Goal: Task Accomplishment & Management: Manage account settings

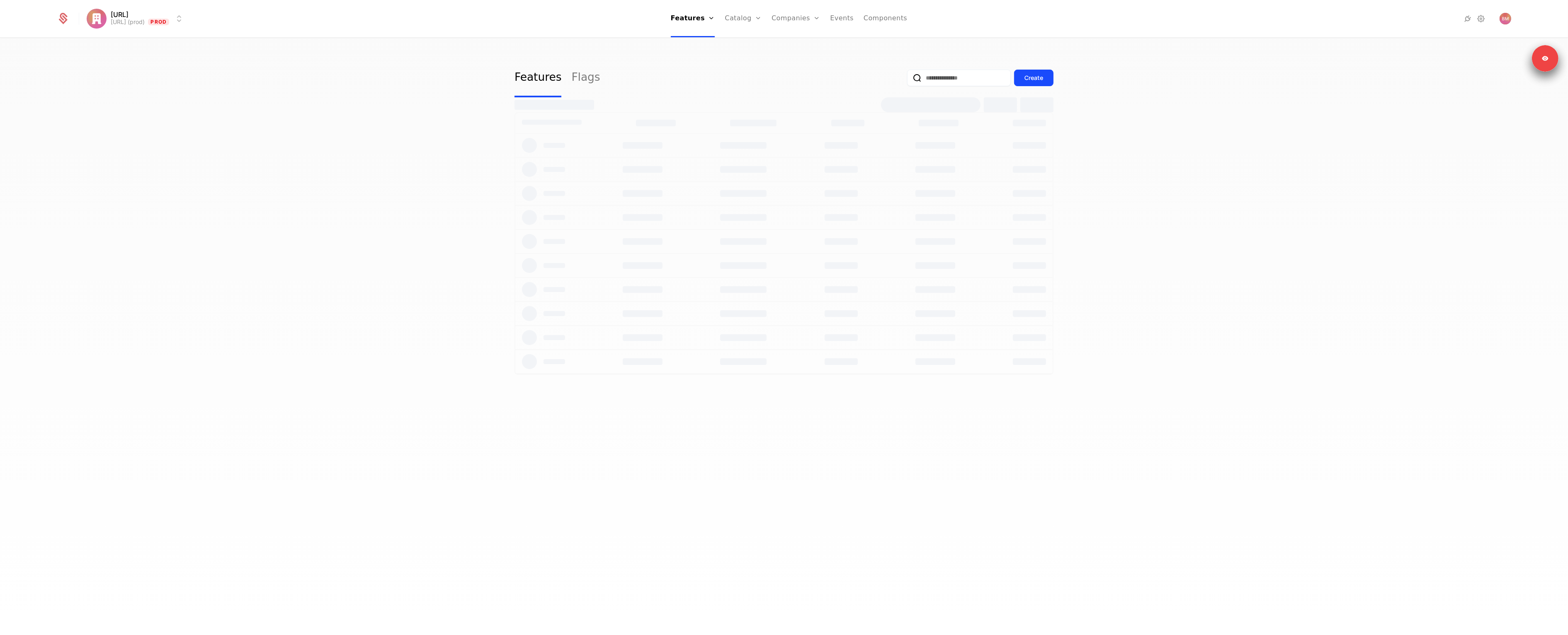
select select "**"
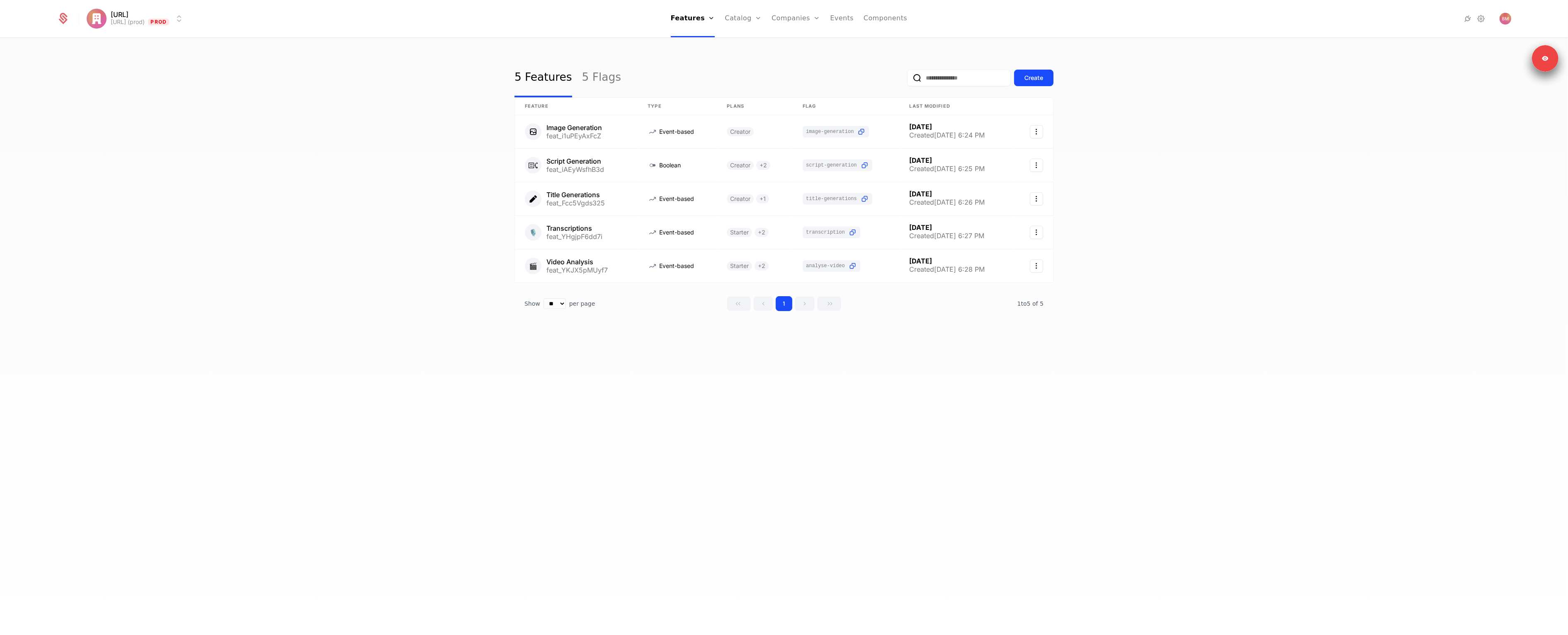
click at [753, 41] on link "Plans" at bounding box center [756, 41] width 43 height 7
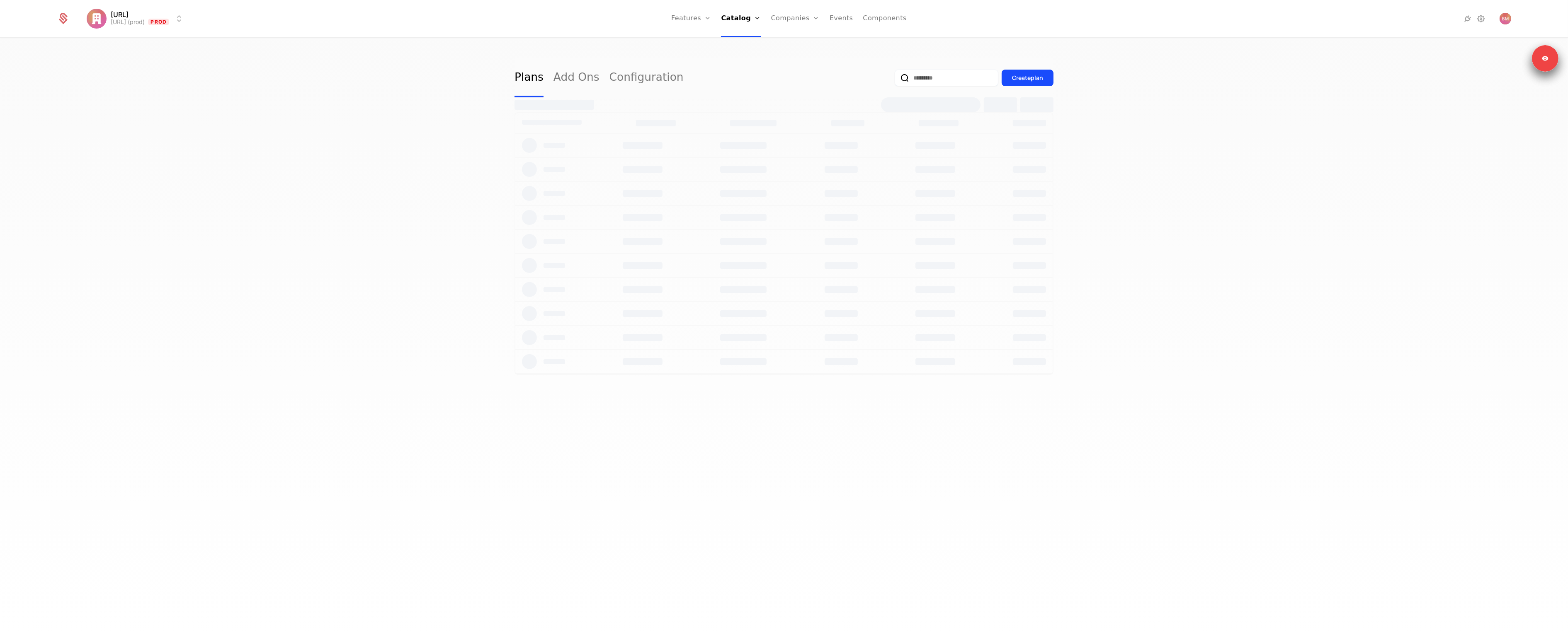
select select "**"
click at [568, 156] on link at bounding box center [577, 160] width 124 height 30
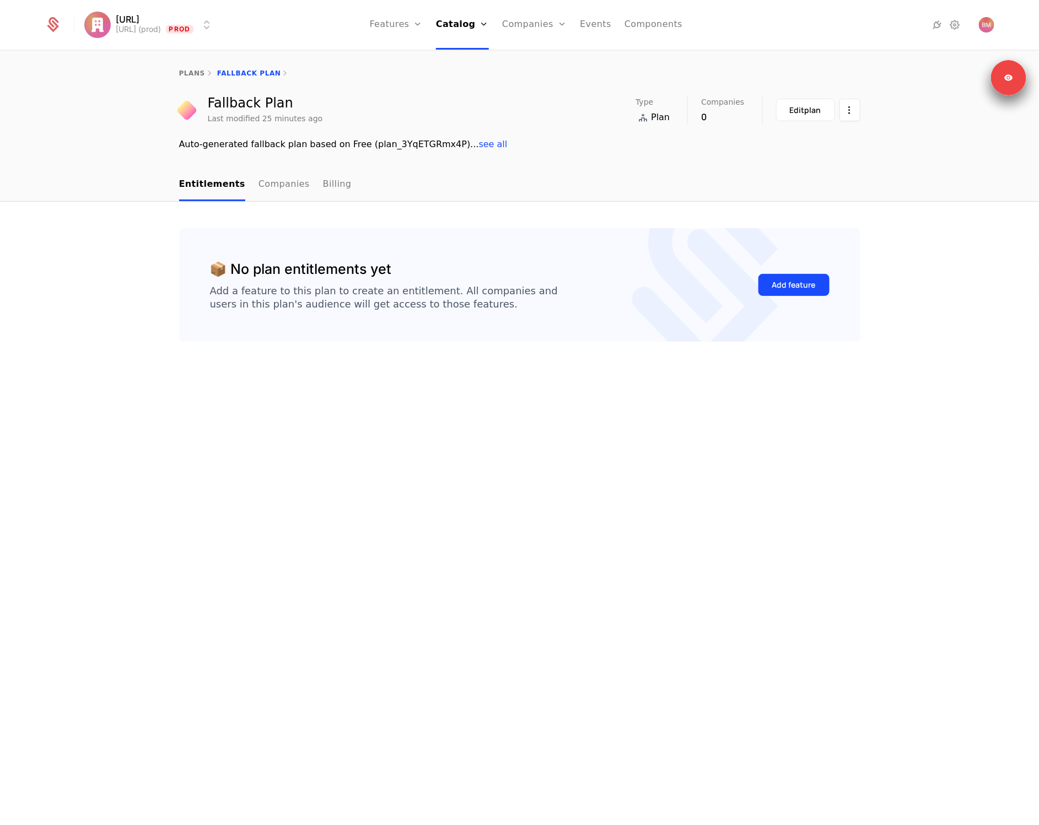
click at [791, 287] on div "Add feature" at bounding box center [794, 284] width 44 height 11
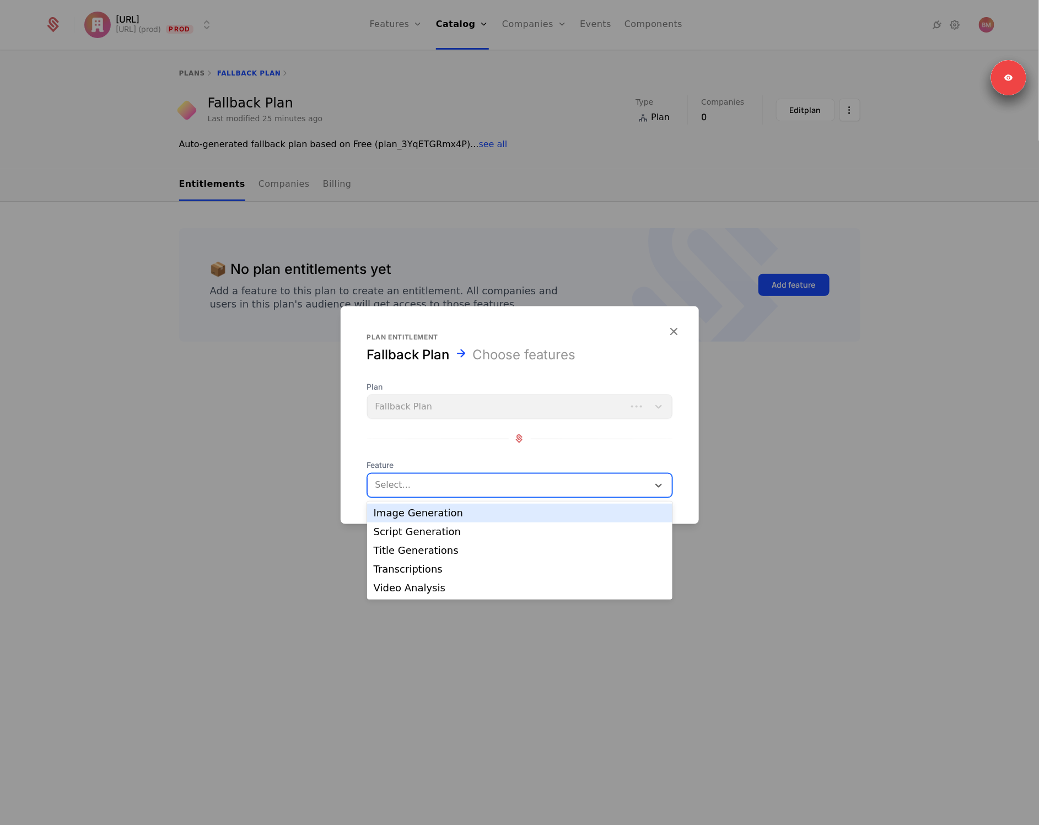
click at [423, 485] on div at bounding box center [508, 484] width 268 height 15
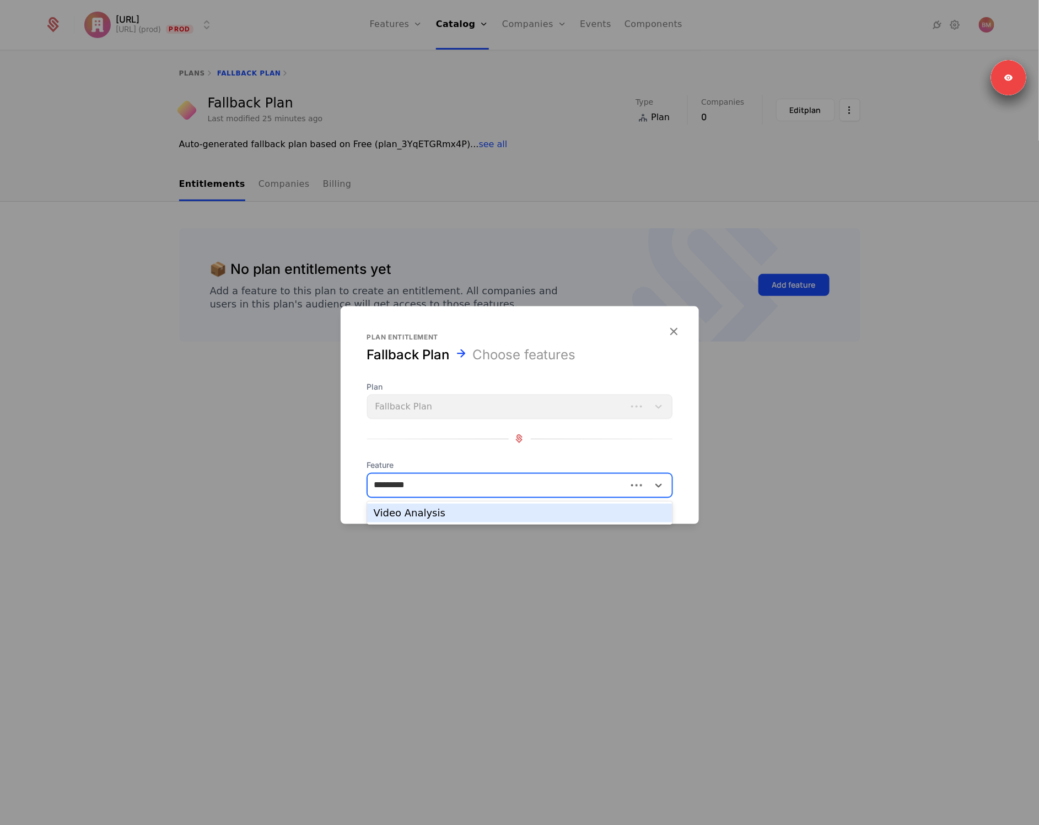
type input "**********"
click at [415, 515] on div "Video Analysis" at bounding box center [520, 513] width 292 height 10
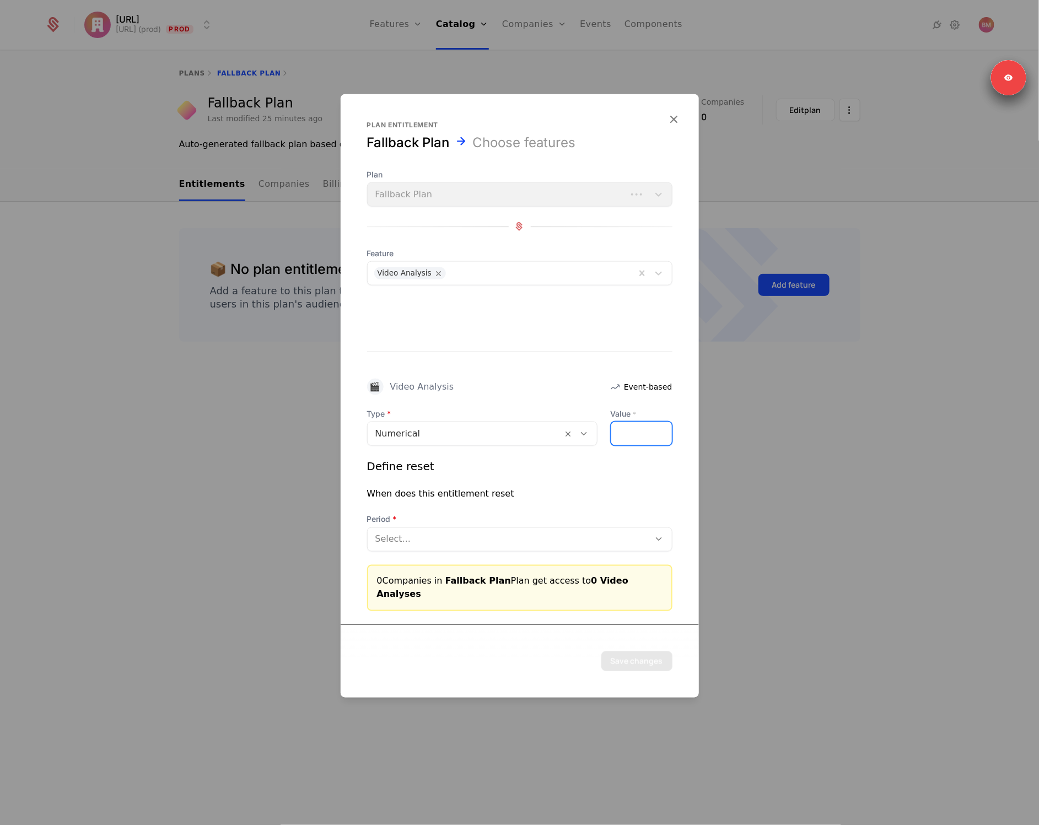
drag, startPoint x: 624, startPoint y: 435, endPoint x: 611, endPoint y: 436, distance: 13.3
click at [611, 436] on input "*" at bounding box center [641, 433] width 61 height 23
type input "*"
click at [472, 547] on div at bounding box center [508, 538] width 267 height 15
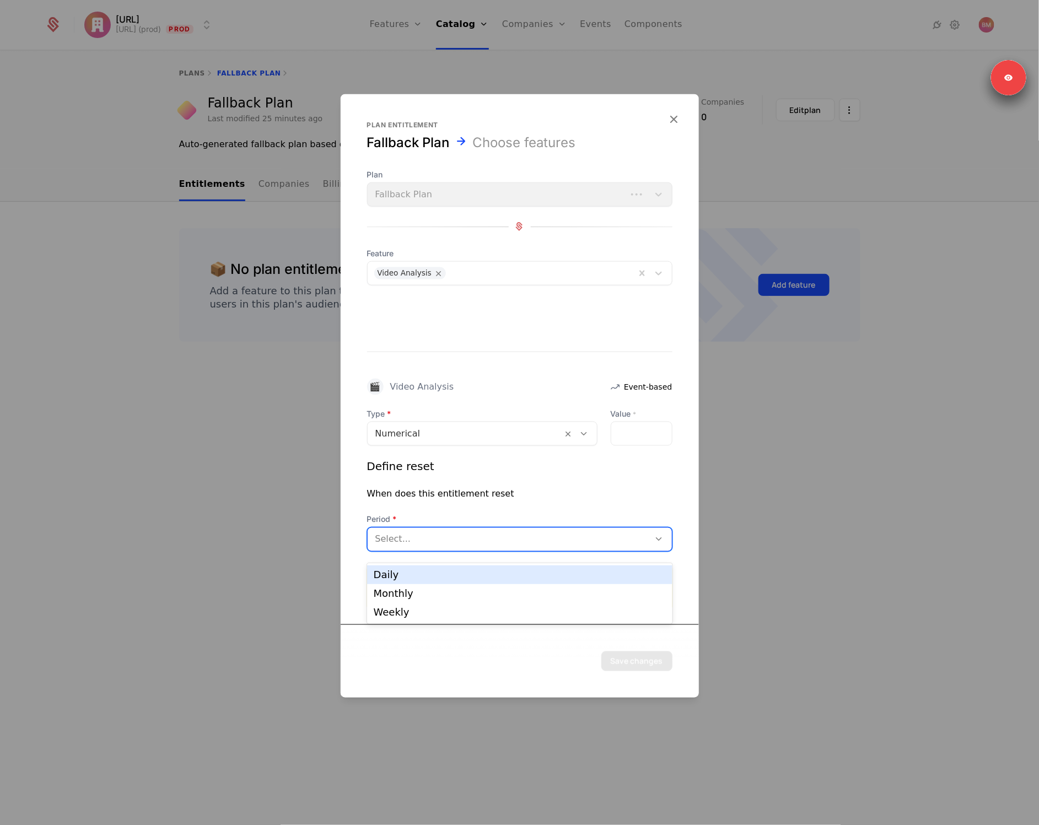
click at [446, 581] on div "Daily" at bounding box center [519, 574] width 305 height 19
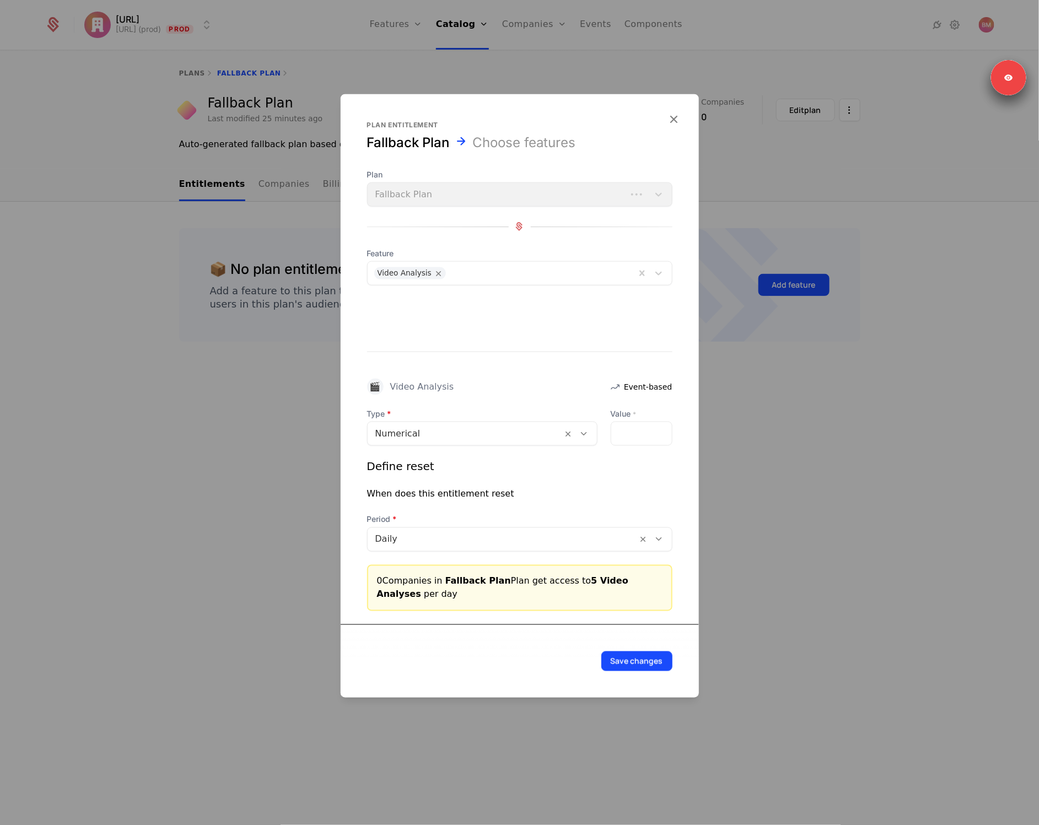
click at [444, 586] on div "0 Companies in Fallback Plan Plan get access to 5 Video Analyses per day" at bounding box center [520, 587] width 286 height 26
click at [430, 537] on div at bounding box center [502, 538] width 255 height 15
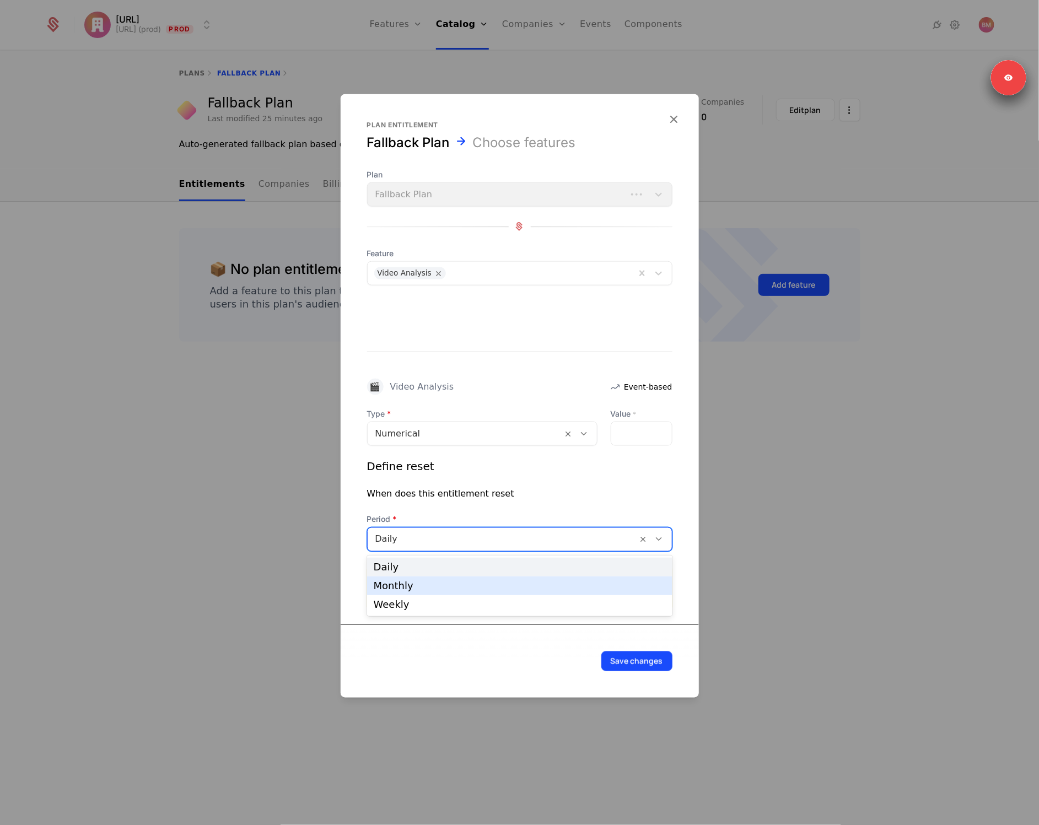
click at [417, 586] on div "Monthly" at bounding box center [520, 586] width 292 height 10
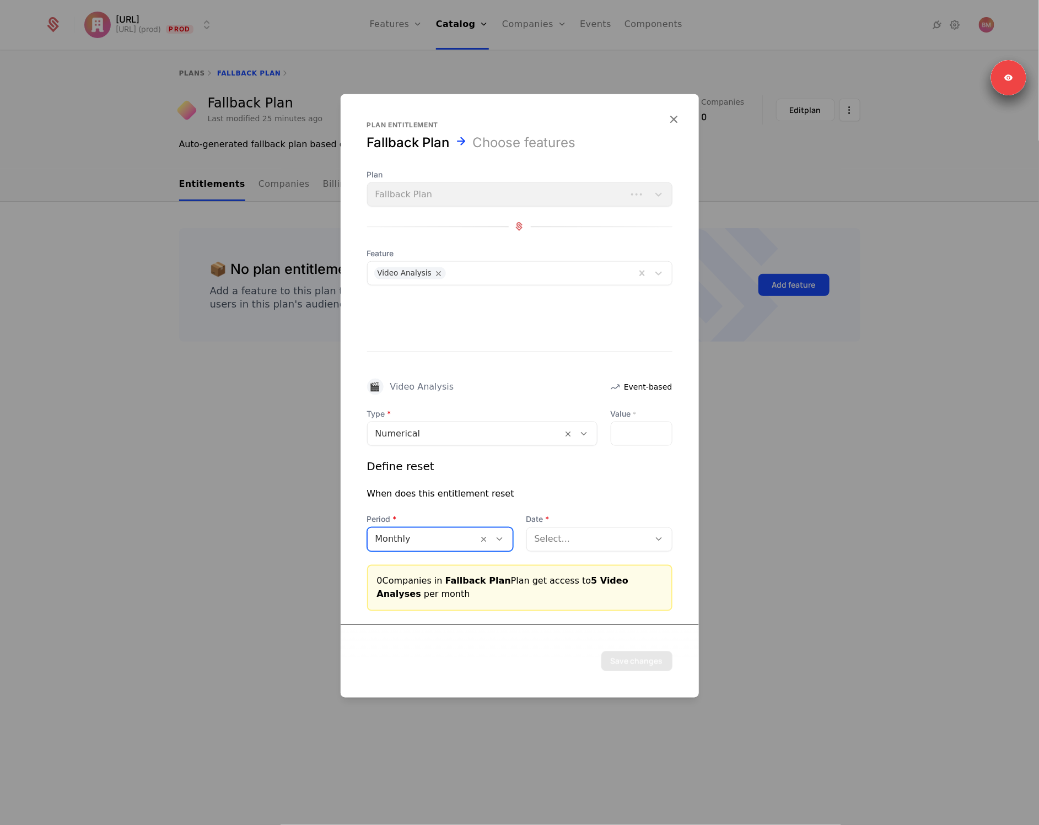
click at [572, 531] on div at bounding box center [588, 538] width 107 height 15
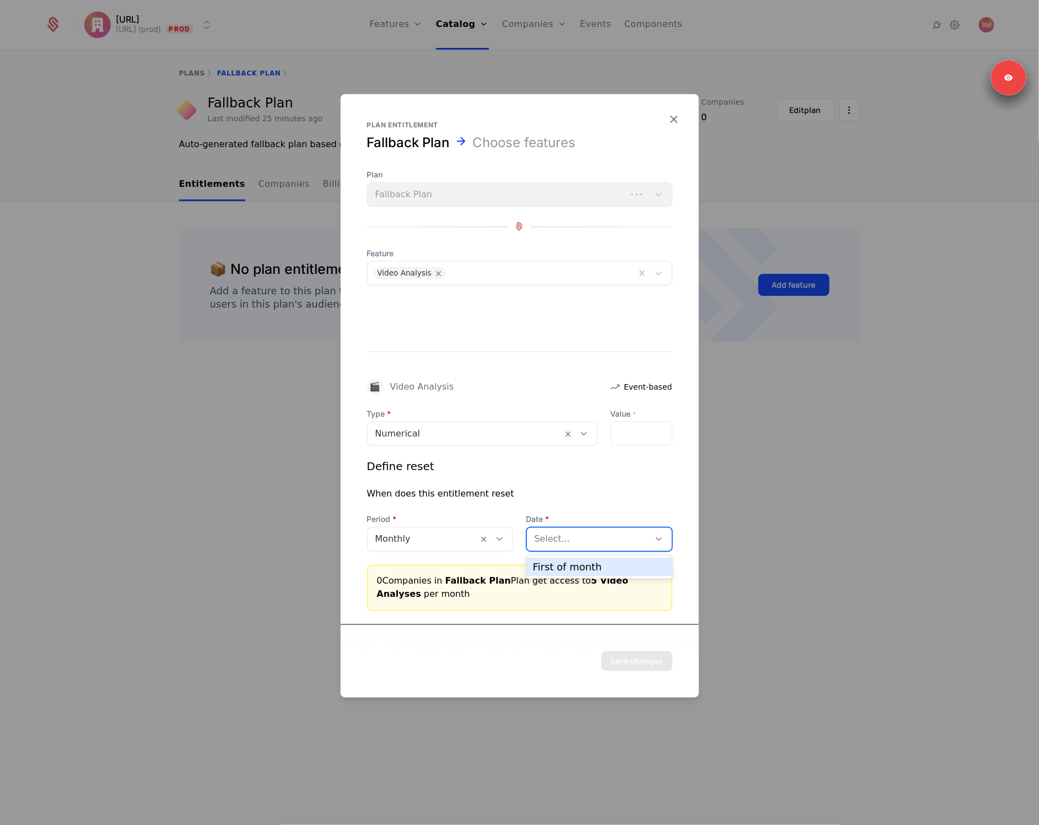
click at [570, 567] on div "First of month" at bounding box center [599, 567] width 133 height 10
click at [638, 659] on button "Save changes" at bounding box center [636, 661] width 71 height 20
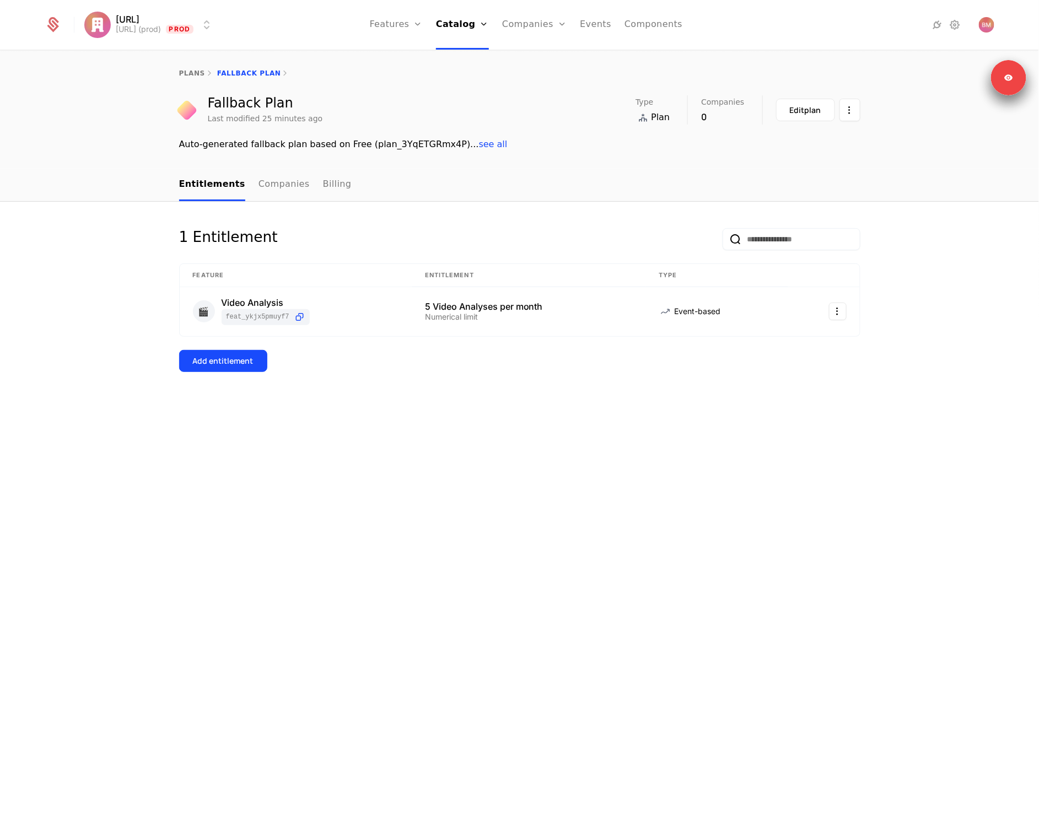
click at [235, 364] on div "Add entitlement" at bounding box center [223, 361] width 61 height 11
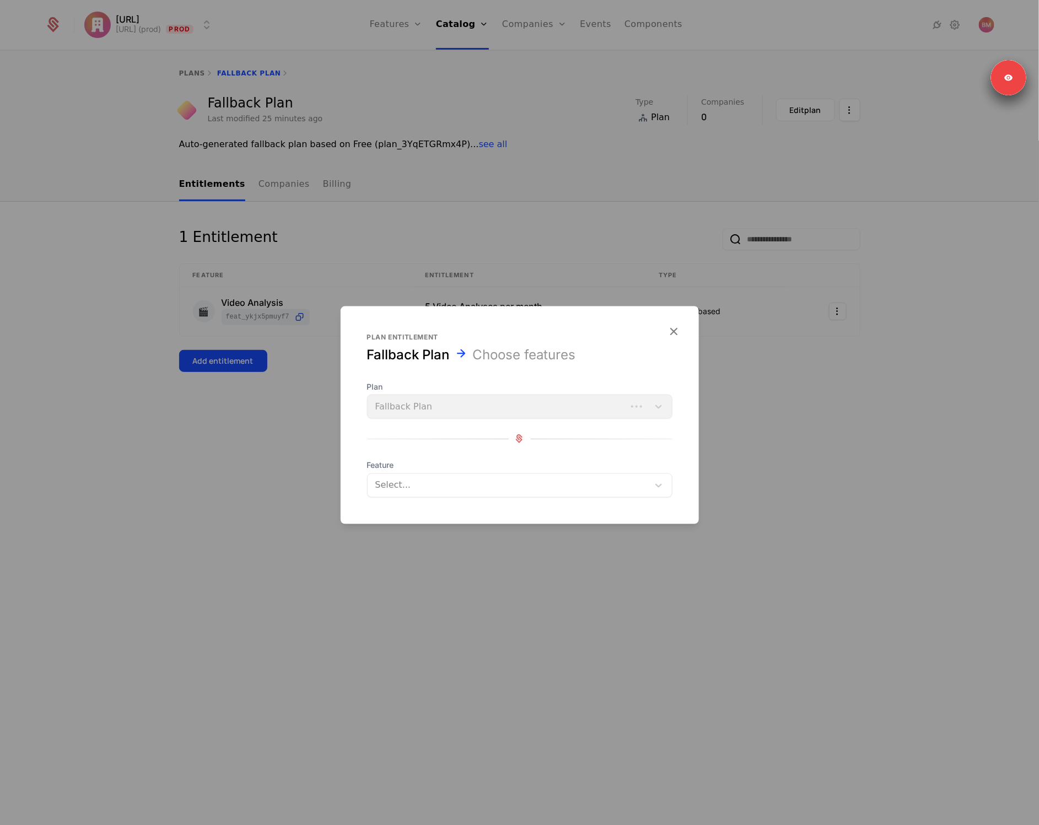
click at [448, 412] on div "Plan Fallback Plan" at bounding box center [519, 399] width 305 height 37
click at [429, 498] on form "Plan entitlement Fallback Plan Choose features Plan Fallback Plan Feature Selec…" at bounding box center [520, 415] width 358 height 218
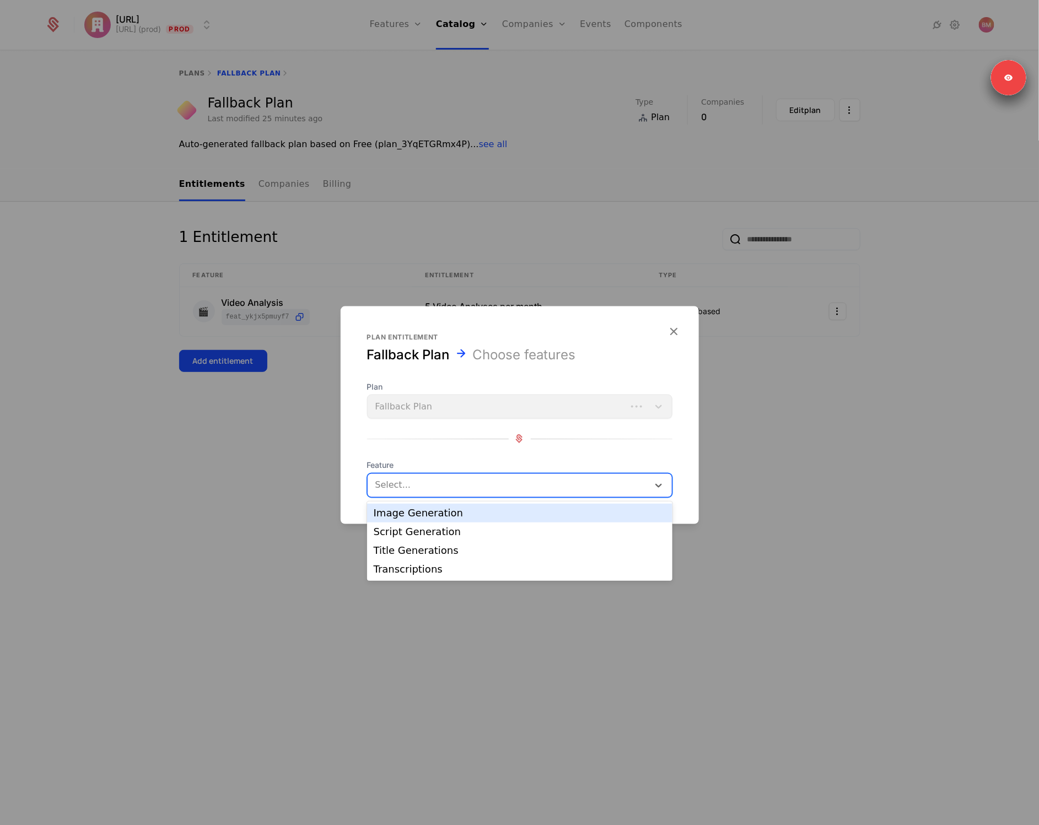
click at [417, 488] on div at bounding box center [508, 484] width 268 height 15
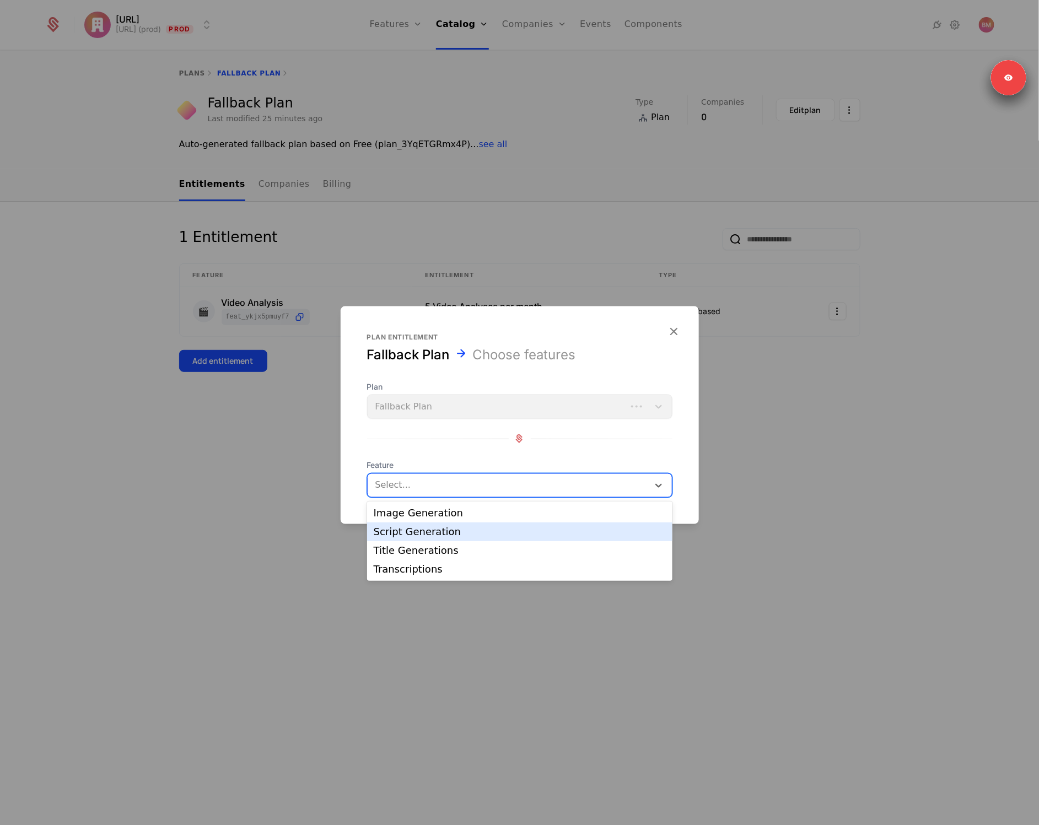
click at [439, 528] on div "Script Generation" at bounding box center [520, 532] width 292 height 10
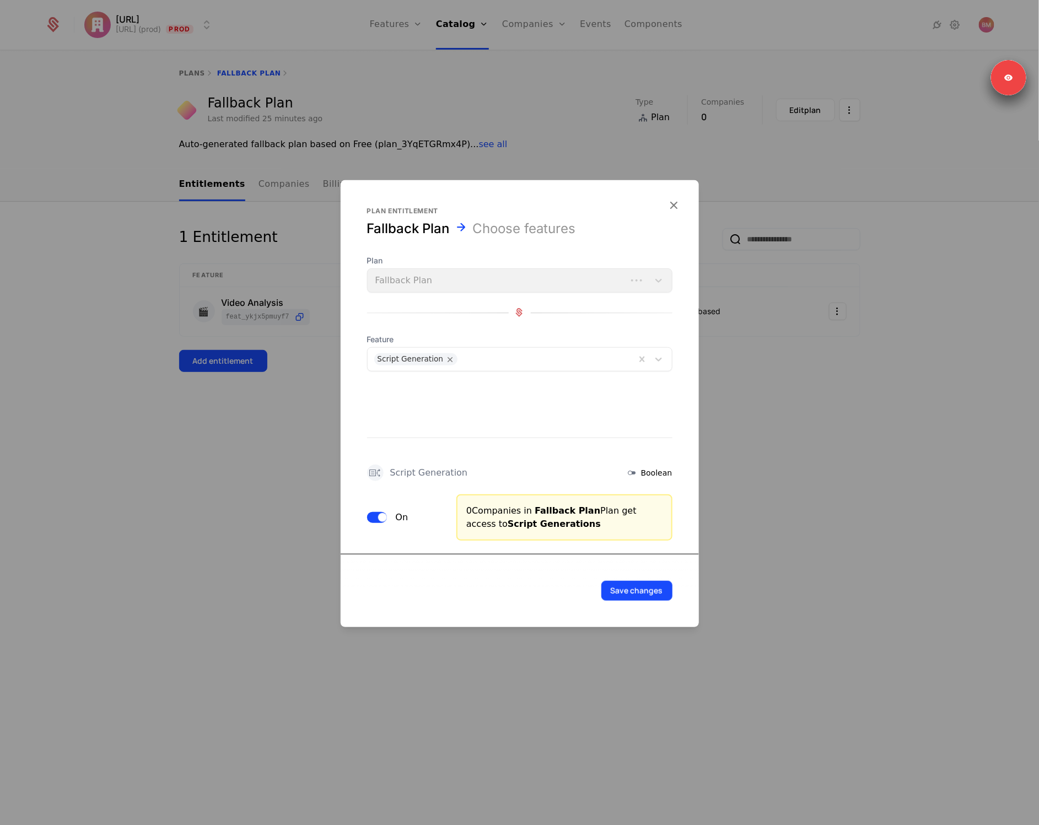
click at [650, 594] on button "Save changes" at bounding box center [636, 590] width 71 height 20
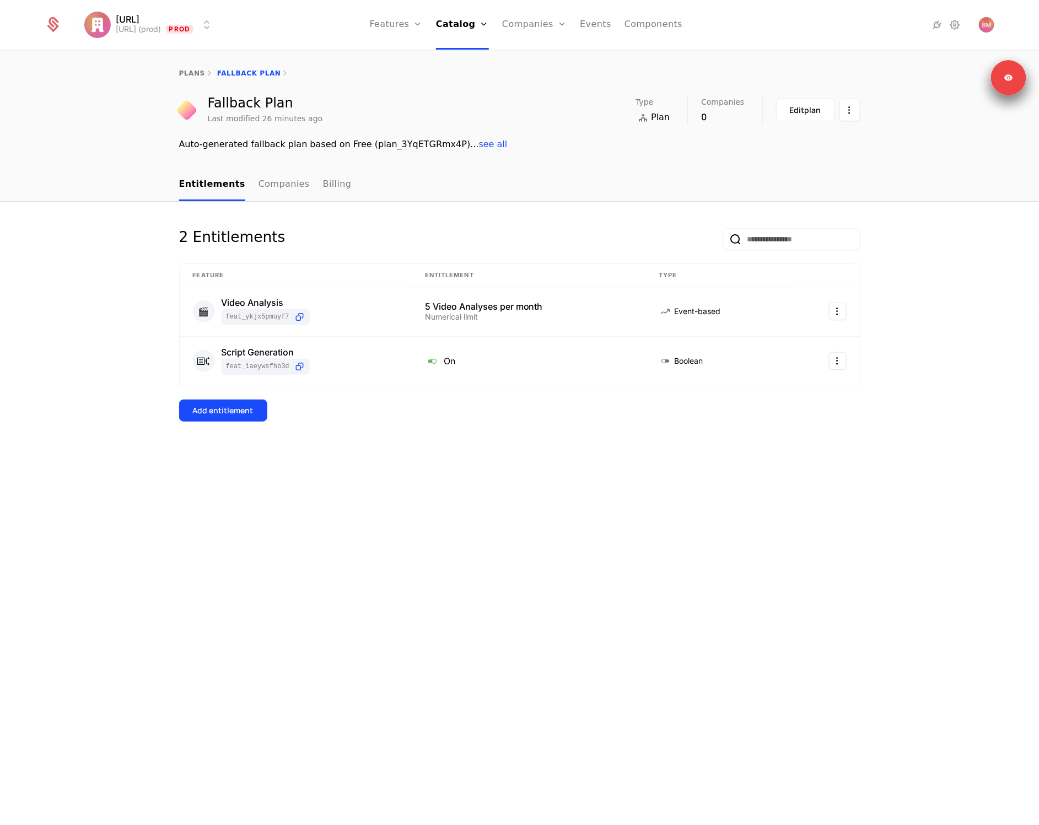
click at [245, 410] on div "Add entitlement" at bounding box center [223, 410] width 61 height 11
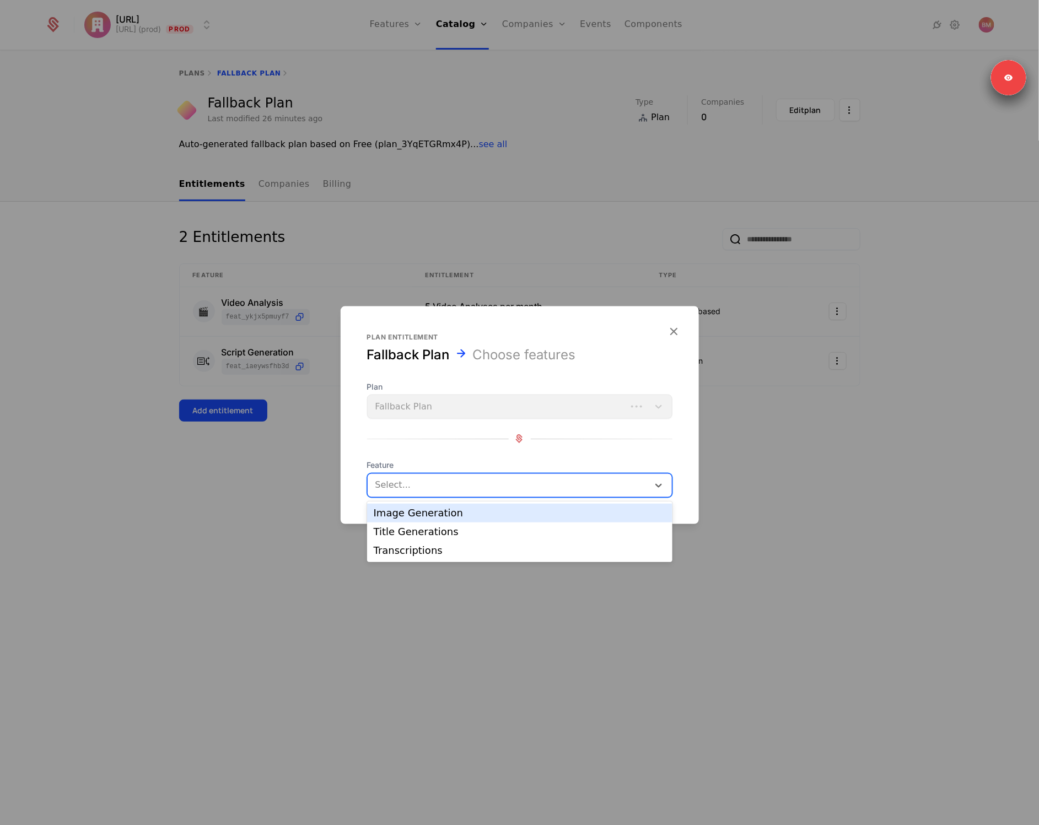
click at [441, 484] on div at bounding box center [508, 484] width 268 height 15
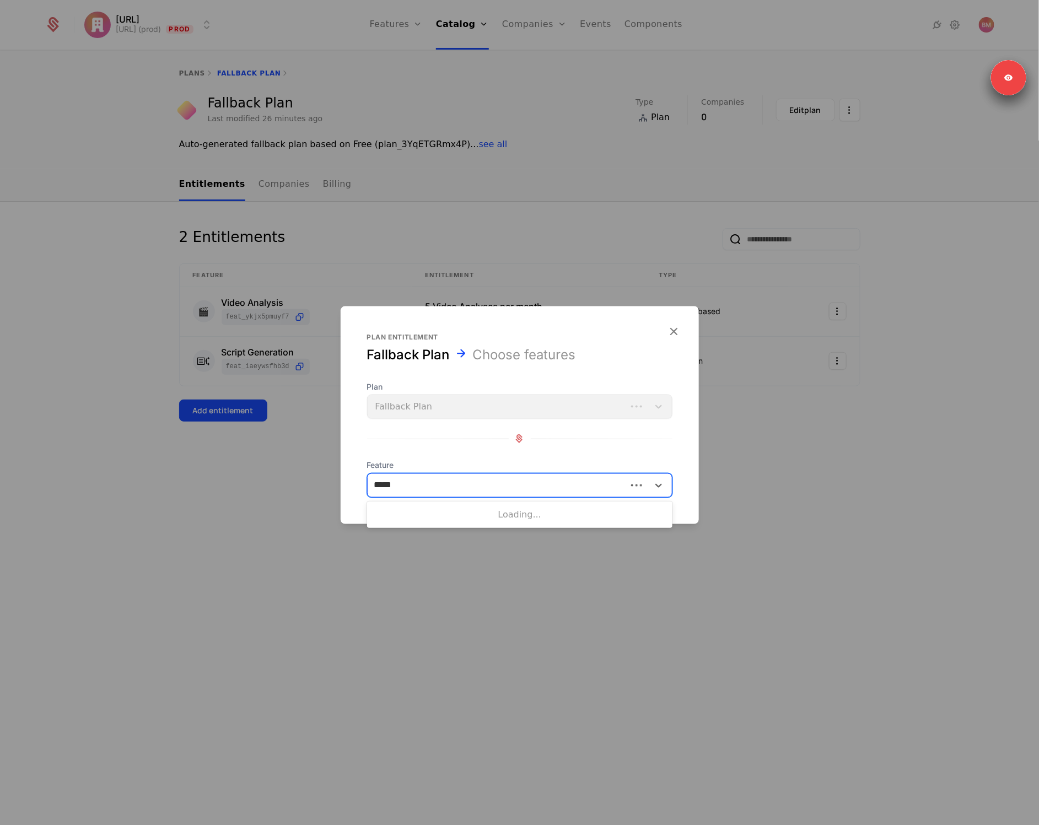
type input "******"
click at [452, 511] on div "Transcriptions" at bounding box center [520, 513] width 292 height 10
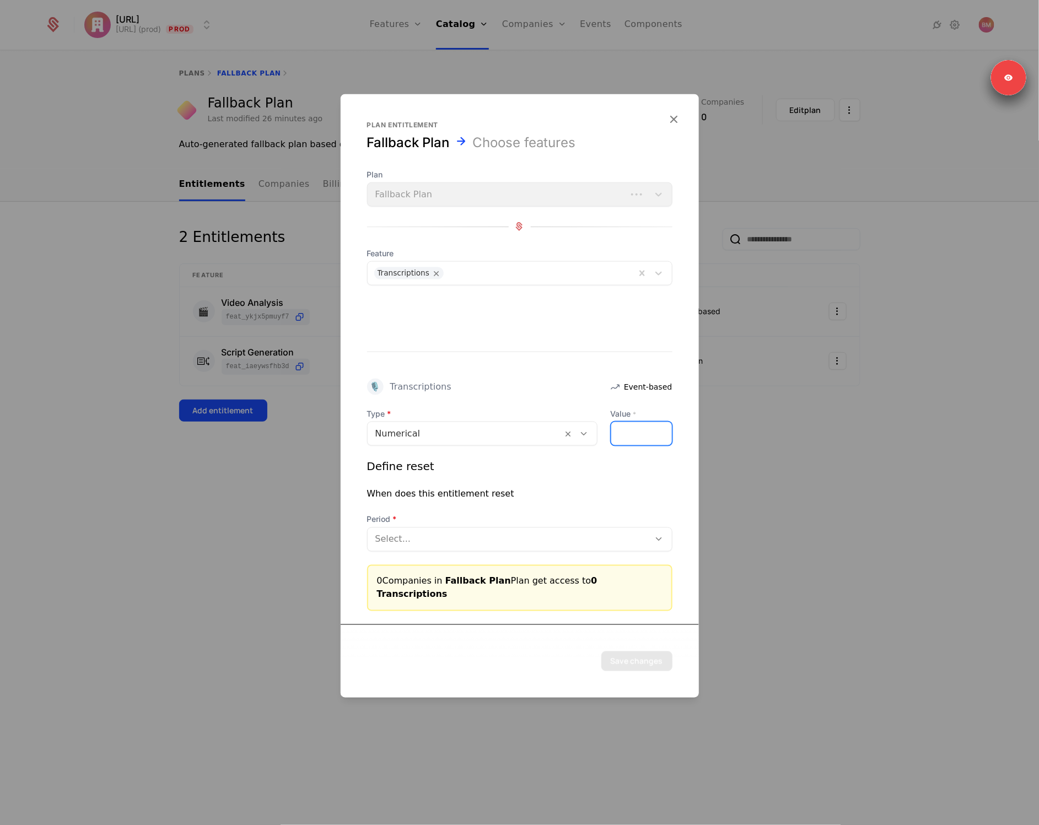
drag, startPoint x: 621, startPoint y: 442, endPoint x: 613, endPoint y: 443, distance: 7.7
click at [613, 443] on input "*" at bounding box center [641, 433] width 61 height 23
type input "*"
drag, startPoint x: 445, startPoint y: 549, endPoint x: 436, endPoint y: 559, distance: 13.6
click at [445, 547] on div at bounding box center [508, 538] width 267 height 15
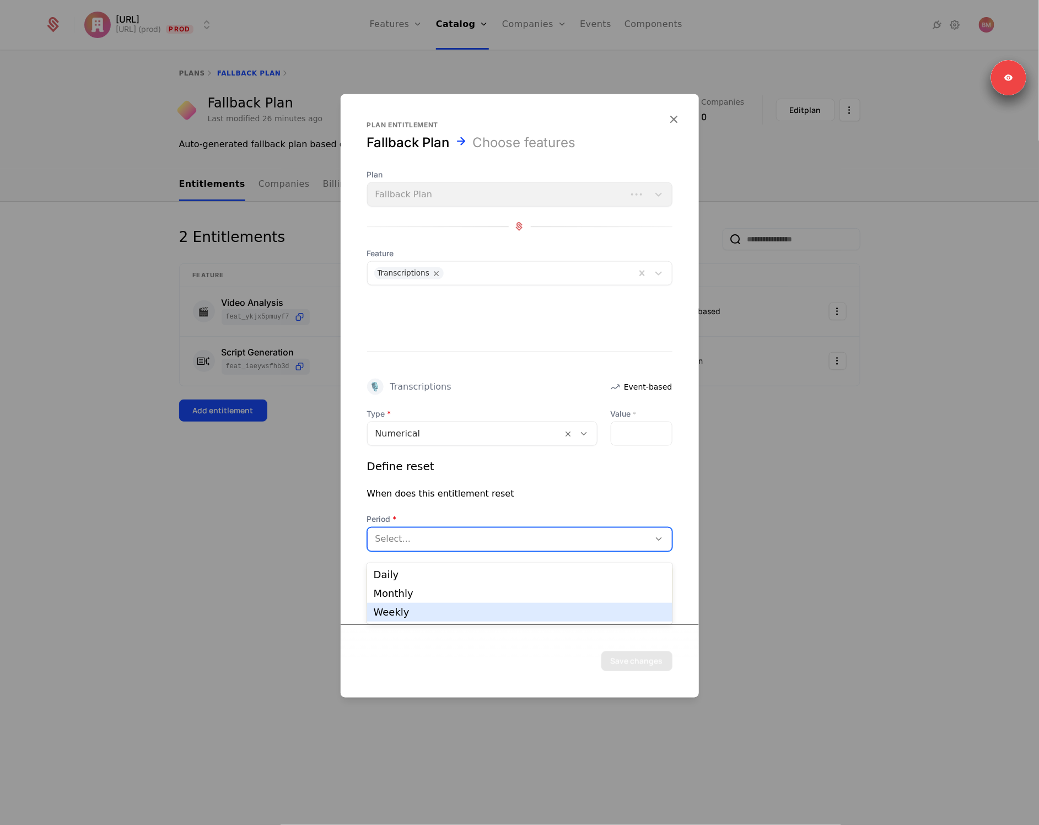
click at [417, 604] on div "Weekly" at bounding box center [519, 612] width 305 height 19
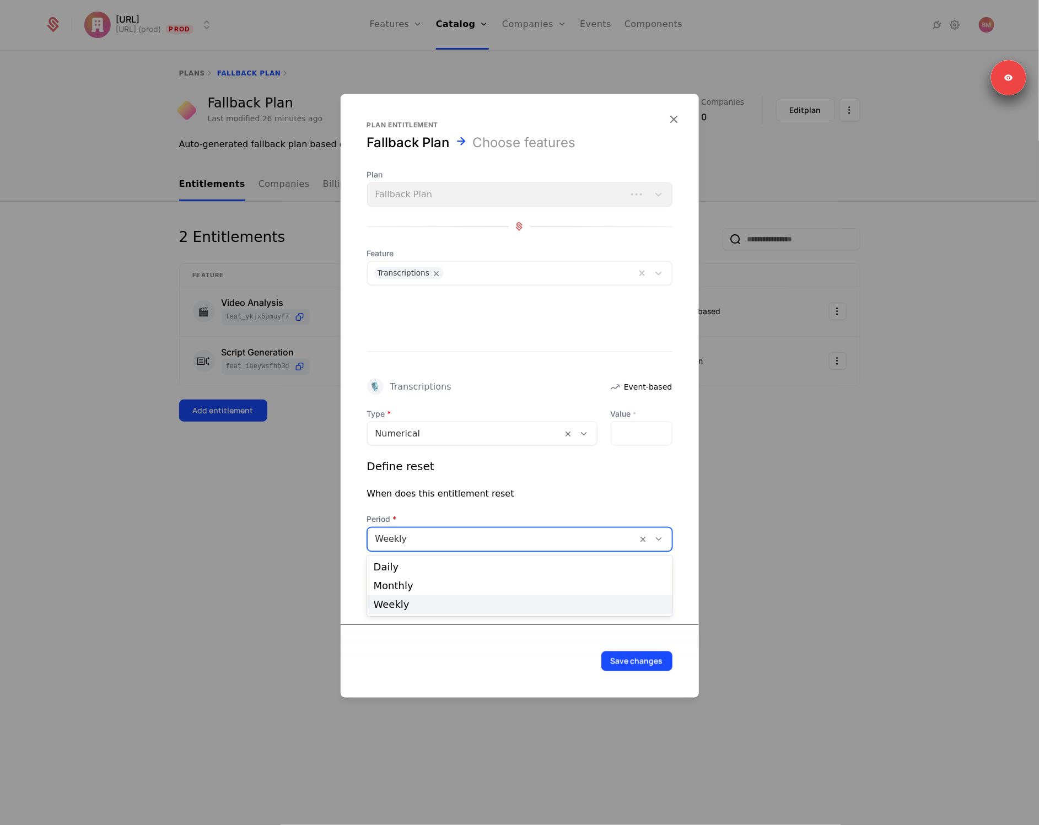
click at [413, 540] on div at bounding box center [502, 538] width 255 height 15
click at [407, 585] on div "Monthly" at bounding box center [520, 586] width 292 height 10
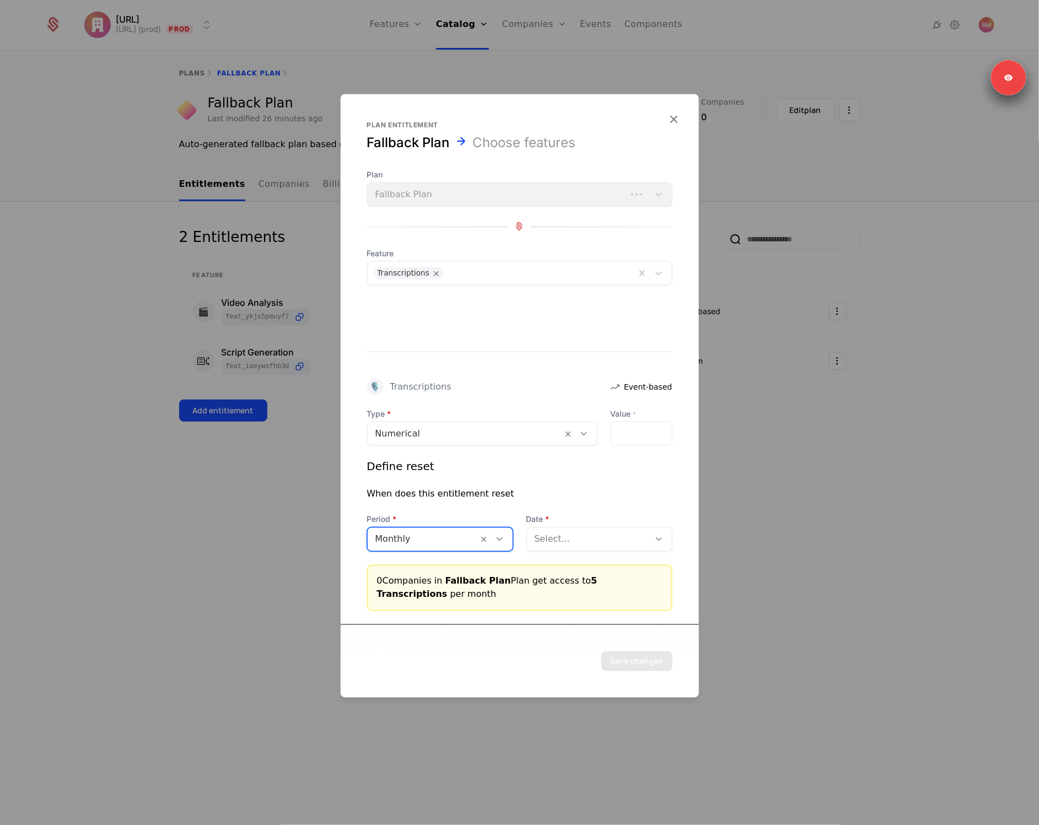
click at [594, 554] on div "Type Numerical Value * * Define reset When does this entitlement reset Period o…" at bounding box center [519, 509] width 305 height 203
click at [586, 542] on div at bounding box center [588, 538] width 107 height 15
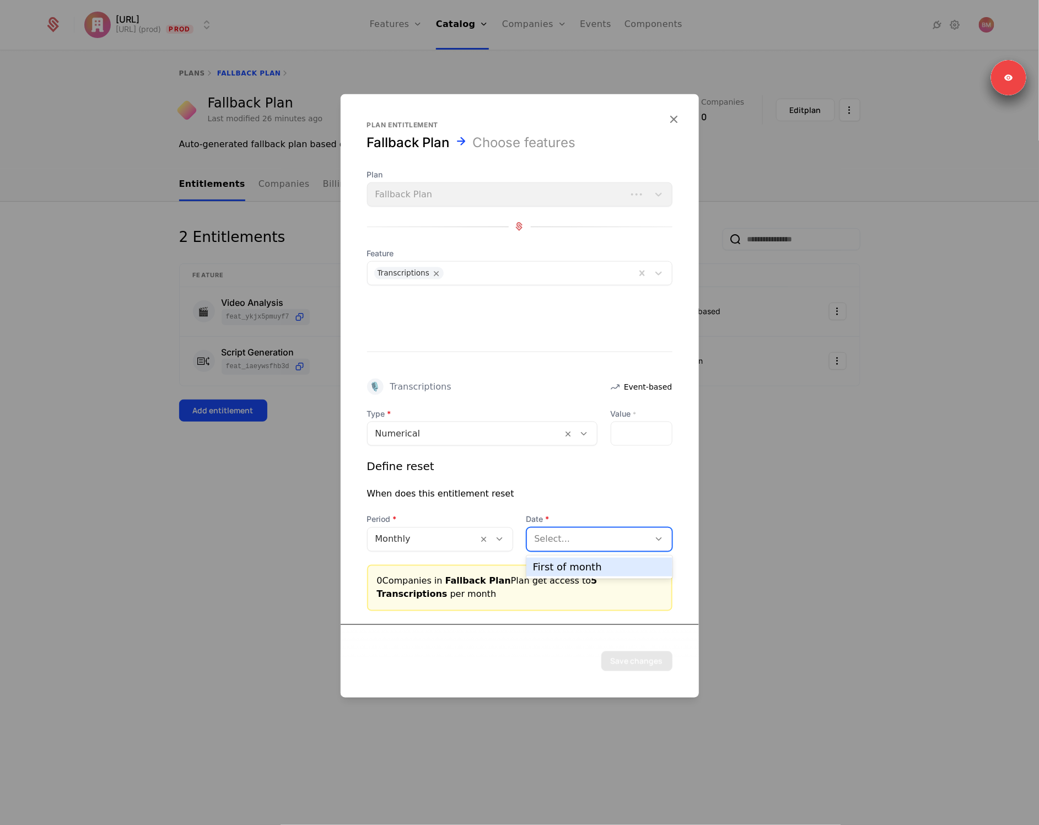
click at [568, 566] on div "First of month" at bounding box center [599, 567] width 133 height 10
click at [632, 667] on button "Save changes" at bounding box center [636, 661] width 71 height 20
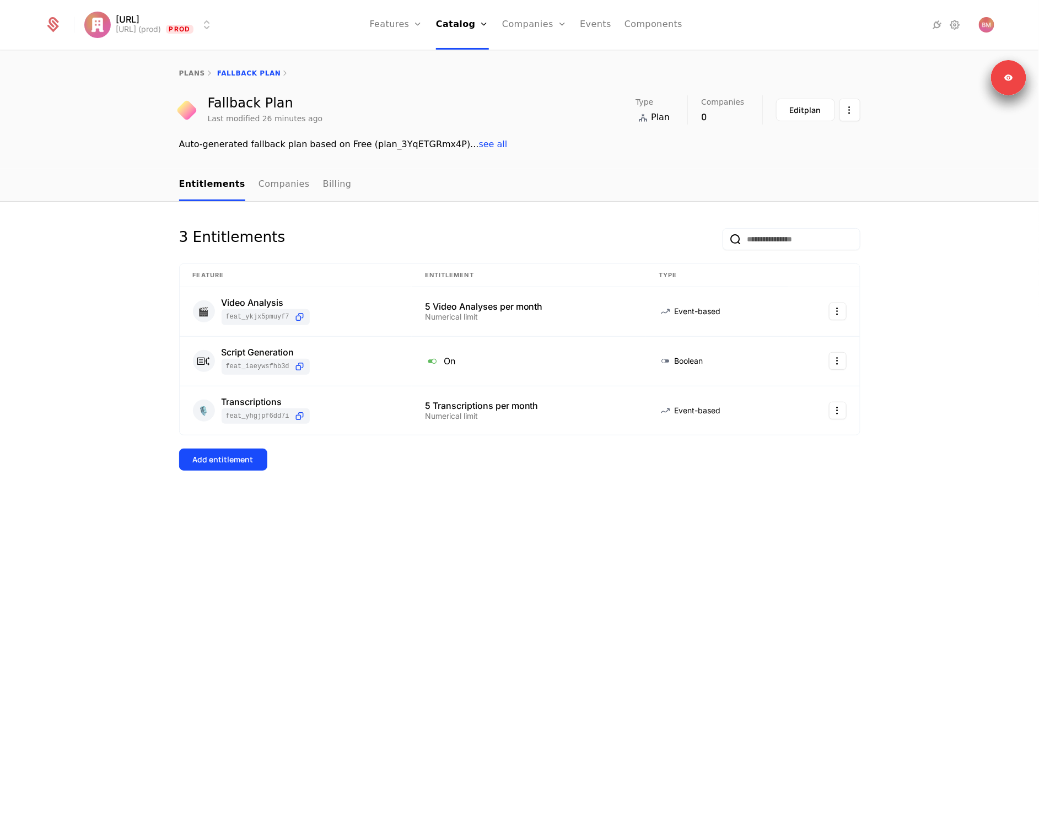
click at [802, 542] on div "3 Entitlements Feature Entitlement Type 🎬 Video Analysis feat_YKJX5pMUyf7 5 Vid…" at bounding box center [519, 514] width 1039 height 624
click at [482, 88] on link "Configuration" at bounding box center [477, 89] width 57 height 9
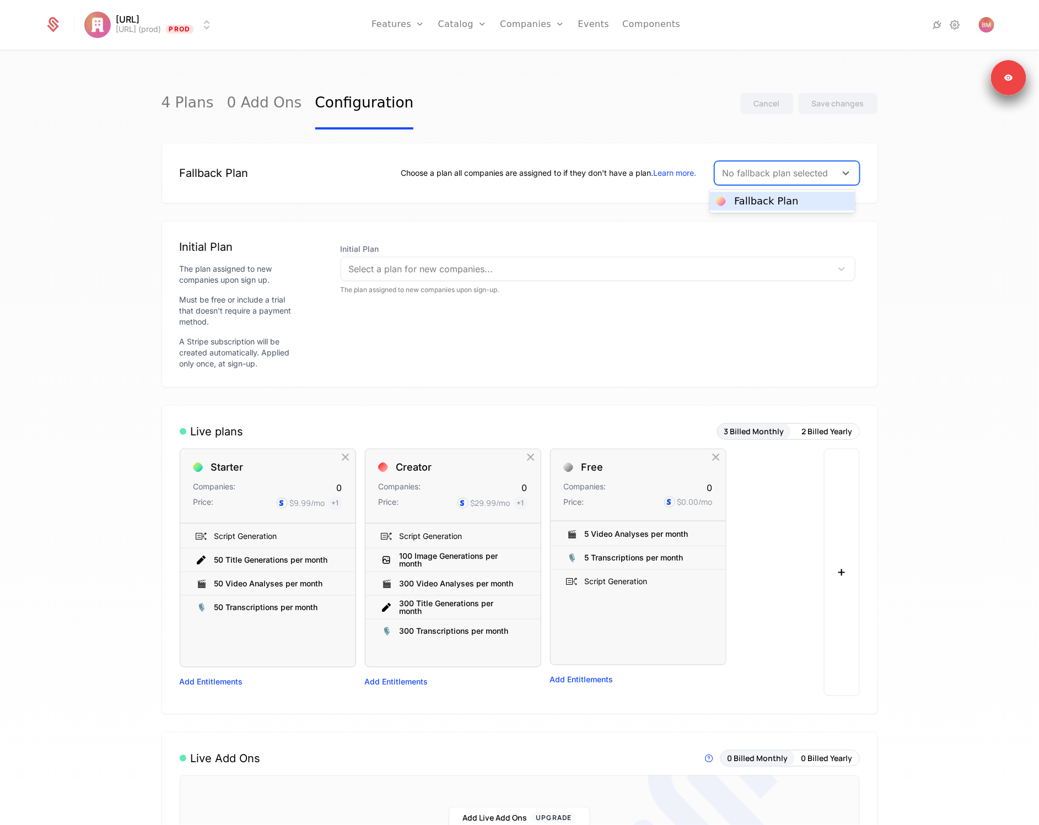
click at [771, 181] on div "No fallback plan selected" at bounding box center [775, 173] width 121 height 20
click at [762, 197] on div "Fallback Plan" at bounding box center [766, 201] width 64 height 10
click at [482, 273] on div at bounding box center [586, 268] width 475 height 15
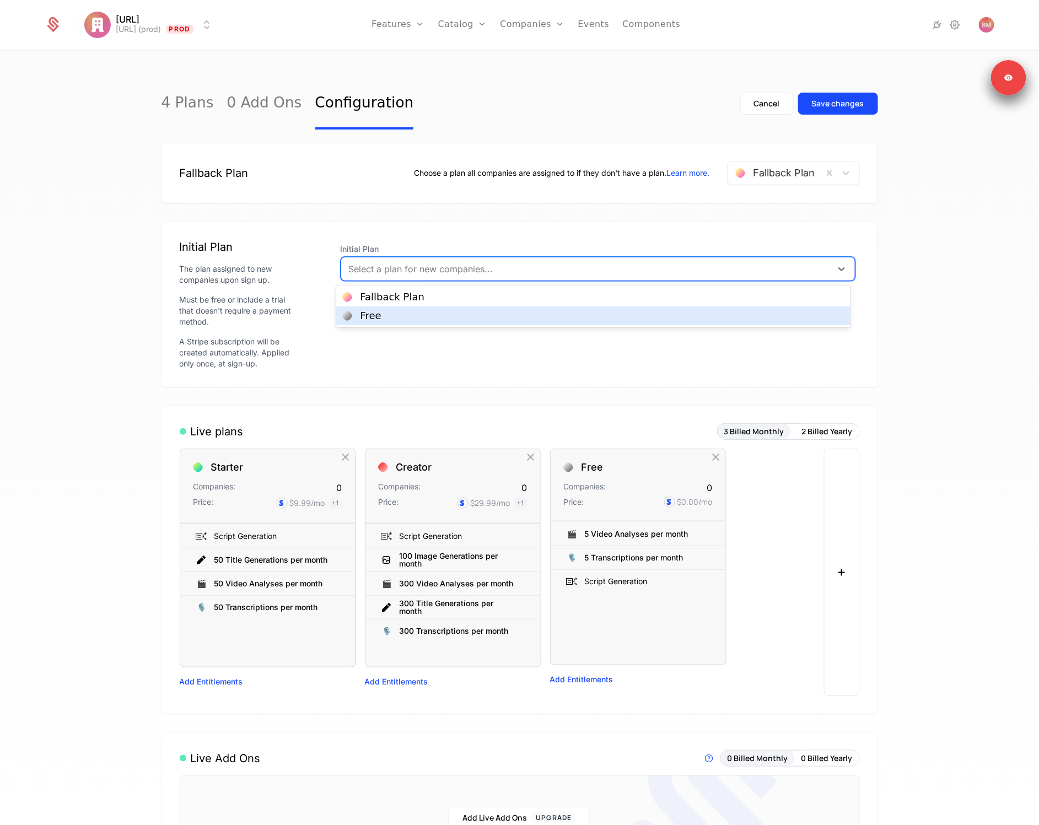
click at [450, 317] on div "Free" at bounding box center [594, 316] width 502 height 10
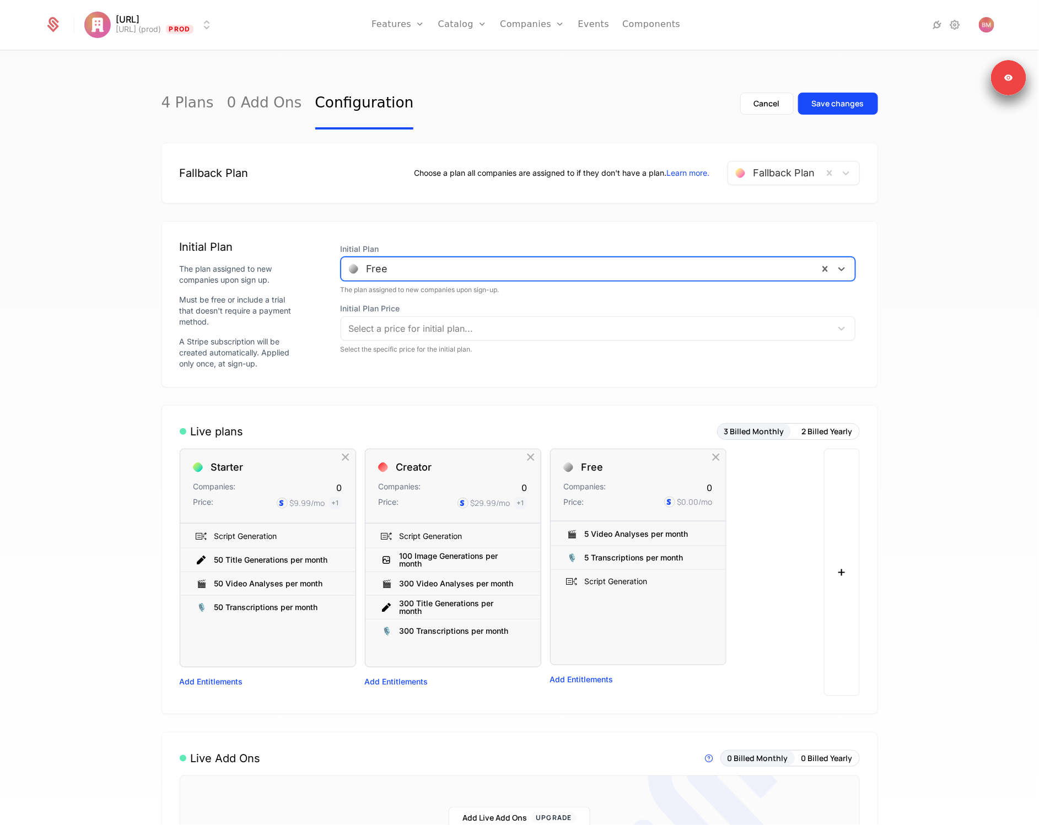
click at [919, 330] on div "4 Plans 0 Add Ons Configuration Cancel Save changes Fallback Plan Choose a plan…" at bounding box center [519, 441] width 1039 height 780
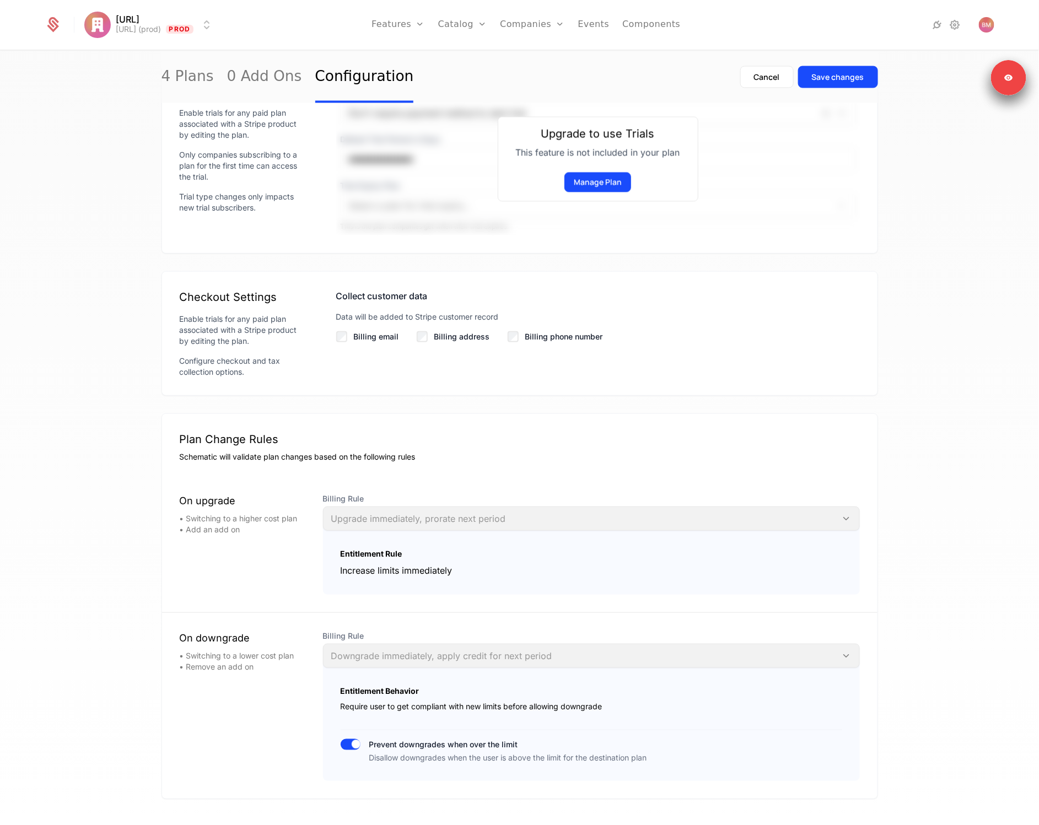
scroll to position [833, 0]
click at [867, 71] on button "Save changes" at bounding box center [838, 77] width 80 height 22
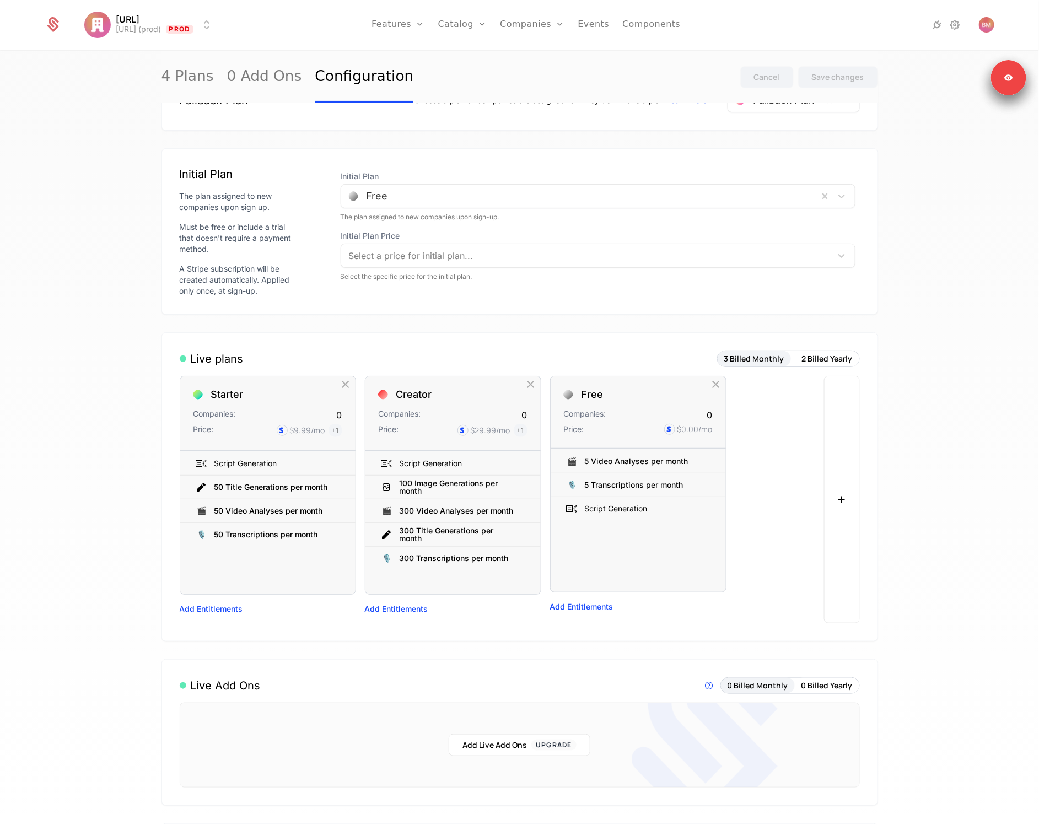
scroll to position [0, 0]
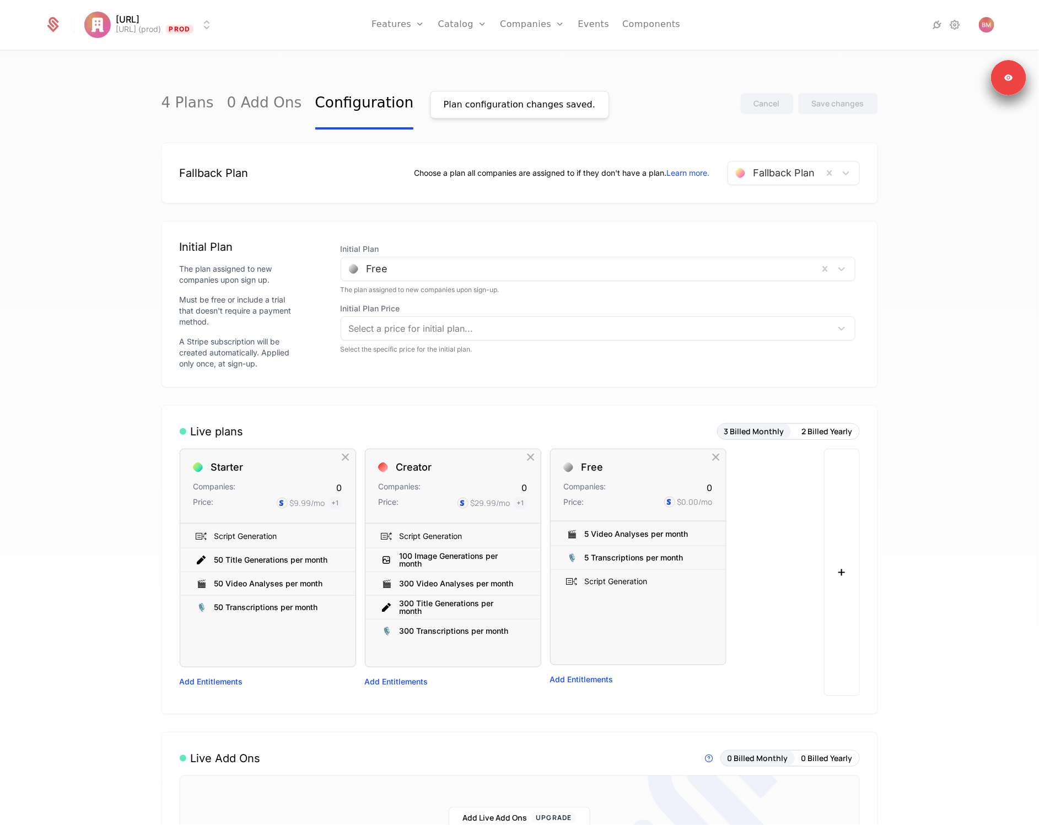
click at [927, 206] on div "Plan configuration changes saved. 4 Plans 0 Add Ons Configuration Cancel Save c…" at bounding box center [519, 441] width 1039 height 780
